Goal: Download file/media

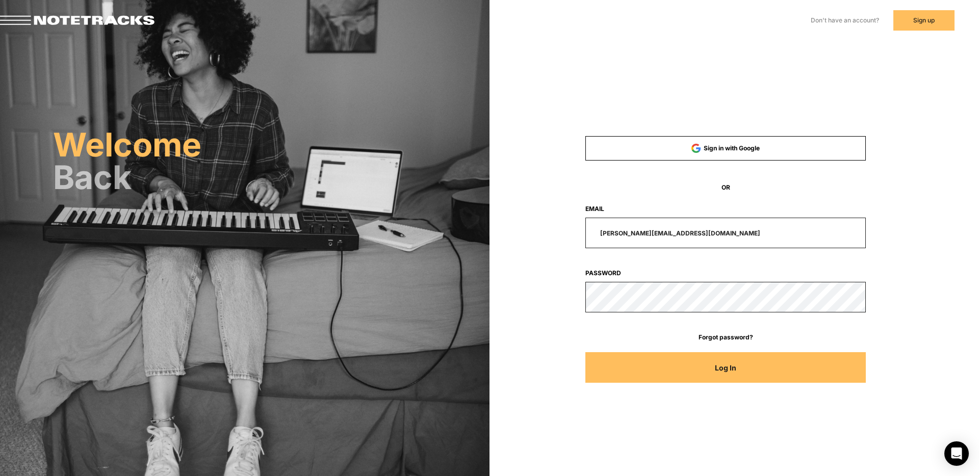
drag, startPoint x: 694, startPoint y: 235, endPoint x: 702, endPoint y: 236, distance: 8.2
click at [695, 236] on input "[PERSON_NAME][EMAIL_ADDRESS][DOMAIN_NAME]" at bounding box center [725, 233] width 281 height 31
drag, startPoint x: 699, startPoint y: 234, endPoint x: 562, endPoint y: 231, distance: 136.6
click at [563, 231] on div "[PERSON_NAME][EMAIL_ADDRESS][DOMAIN_NAME]" at bounding box center [725, 233] width 374 height 31
type input "[EMAIL_ADDRESS][DOMAIN_NAME]"
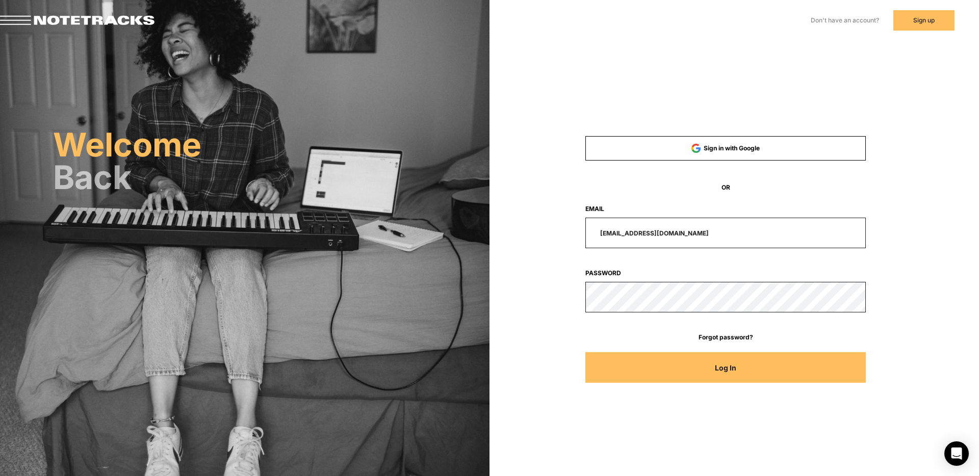
click at [585, 352] on button "Log In" at bounding box center [725, 367] width 281 height 31
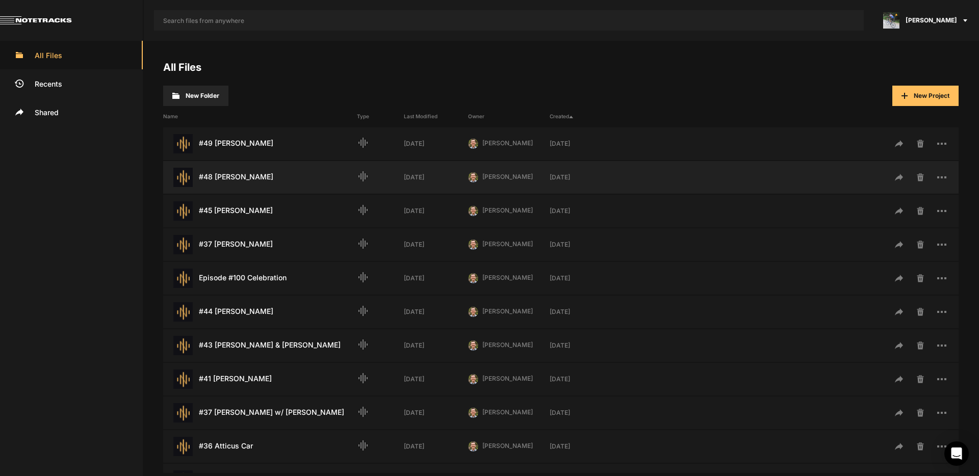
click at [233, 178] on div "#48 [PERSON_NAME] Last Modified: [DATE]" at bounding box center [260, 177] width 194 height 19
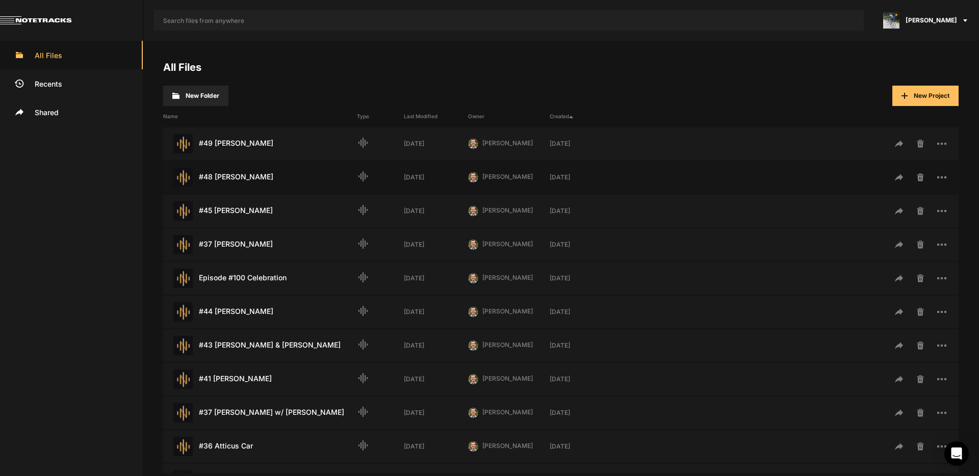
click at [233, 178] on div "#48 [PERSON_NAME] Last Modified: [DATE]" at bounding box center [260, 177] width 194 height 19
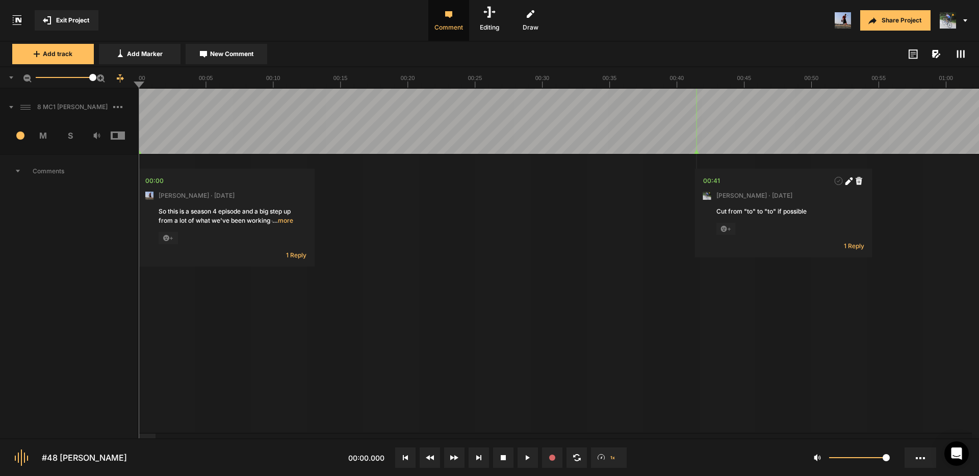
click at [10, 74] on span at bounding box center [8, 77] width 12 height 16
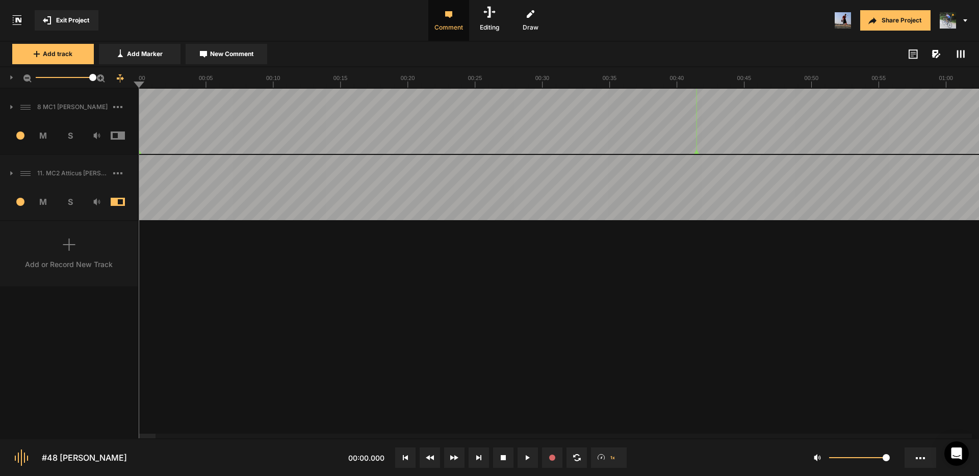
click at [115, 173] on icon at bounding box center [117, 173] width 9 height 2
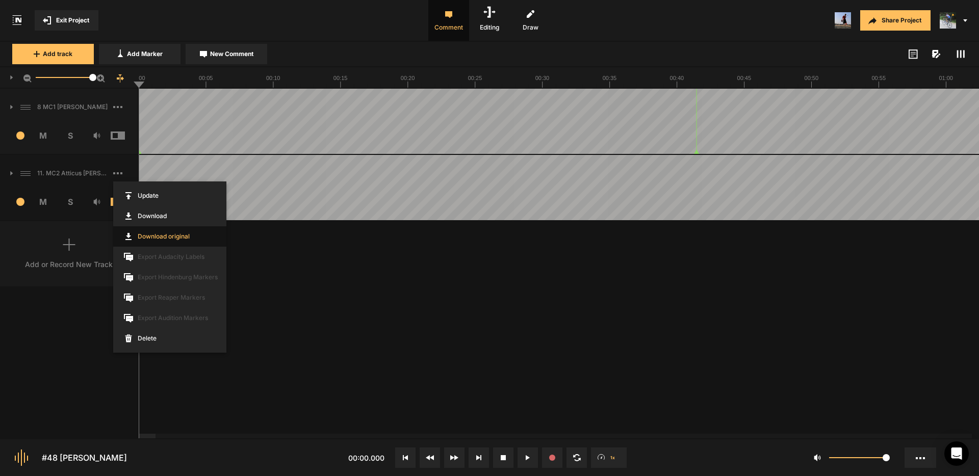
click at [165, 239] on link "Download original" at bounding box center [169, 236] width 113 height 20
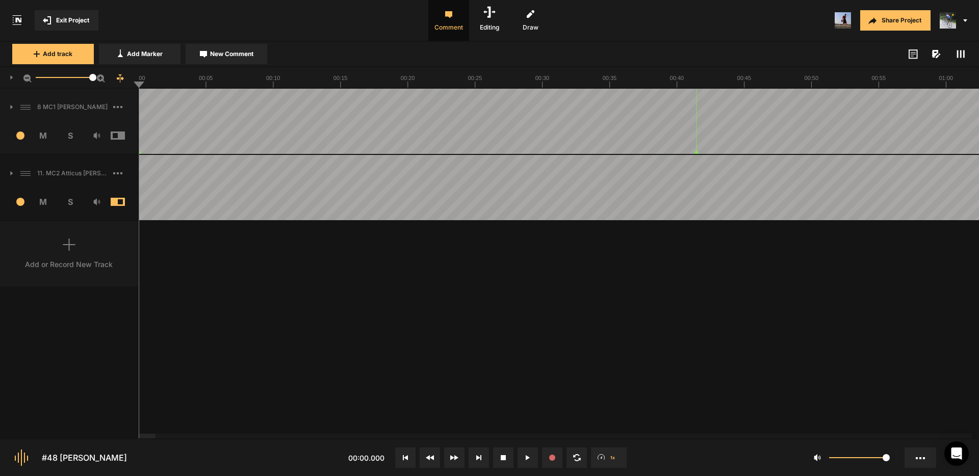
click at [62, 21] on span "Exit Project" at bounding box center [72, 20] width 33 height 9
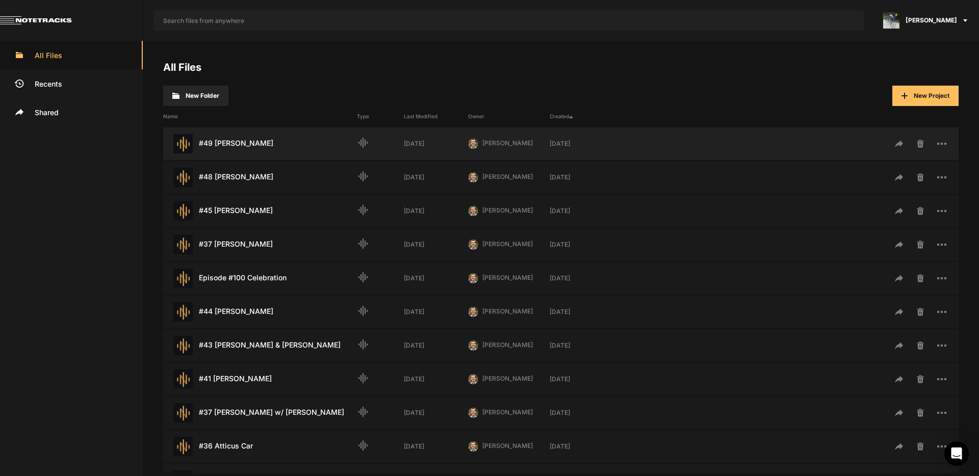
click at [220, 147] on div "#49 [PERSON_NAME] Last Modified: [DATE]" at bounding box center [260, 143] width 194 height 19
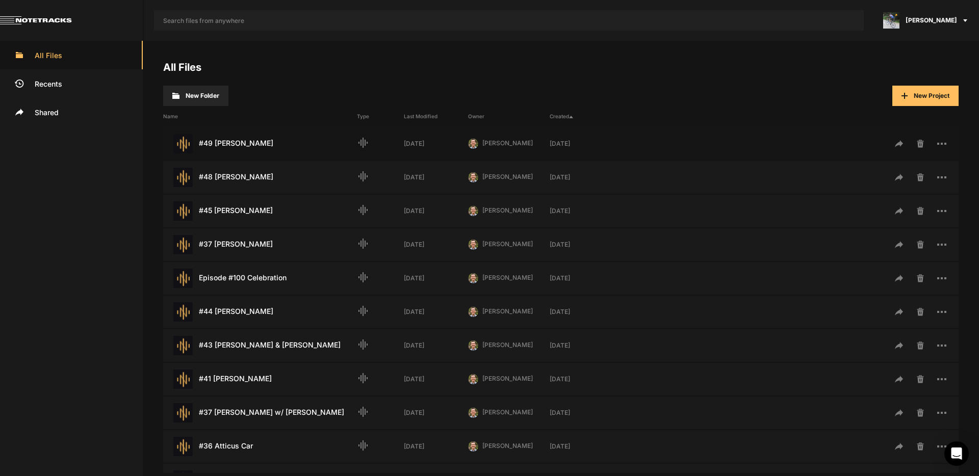
click at [220, 147] on div "#49 [PERSON_NAME] Last Modified: [DATE]" at bounding box center [260, 143] width 194 height 19
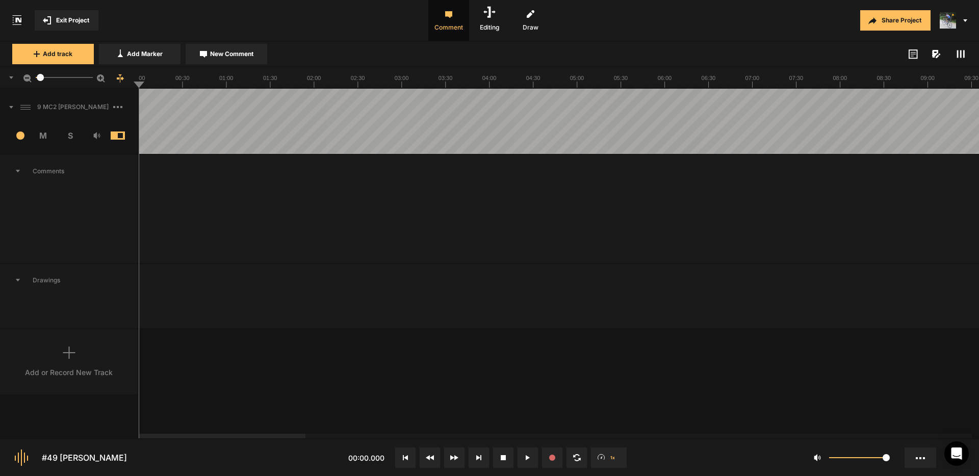
click at [81, 22] on span "Exit Project" at bounding box center [72, 20] width 33 height 9
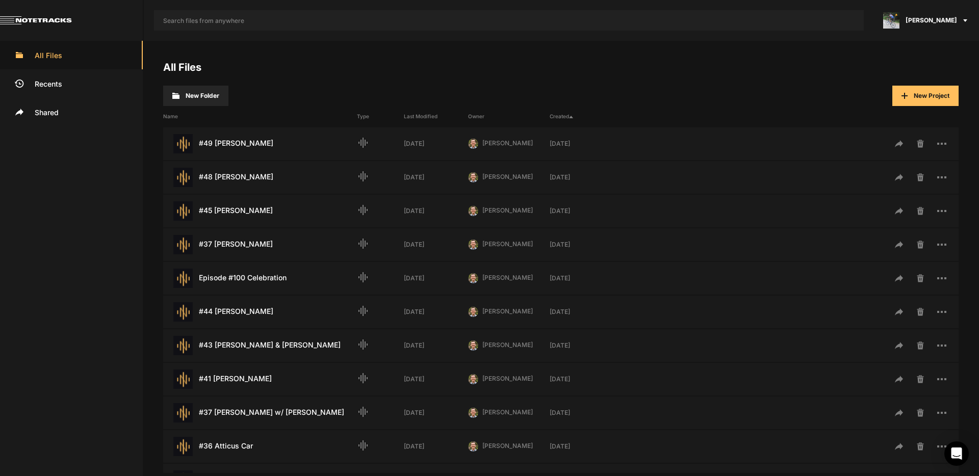
click at [944, 24] on span "[PERSON_NAME]" at bounding box center [930, 20] width 51 height 9
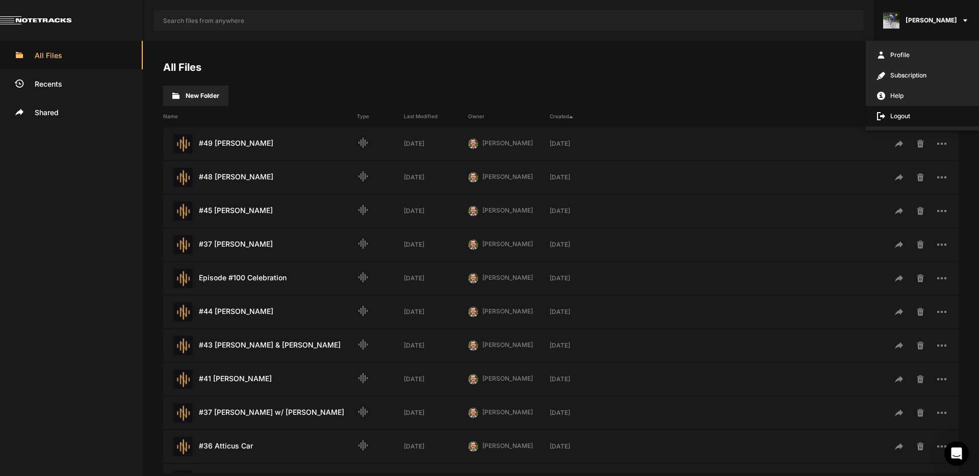
click at [925, 117] on span "Logout" at bounding box center [921, 116] width 113 height 20
